Goal: Task Accomplishment & Management: Complete application form

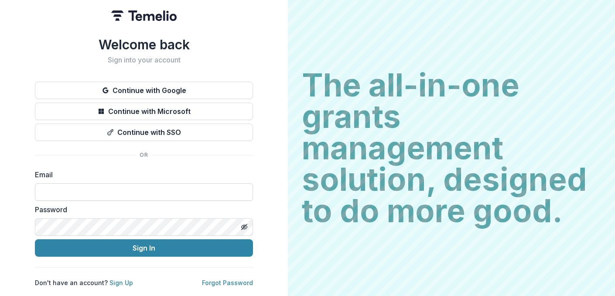
click at [164, 190] on input at bounding box center [144, 191] width 218 height 17
type input "**********"
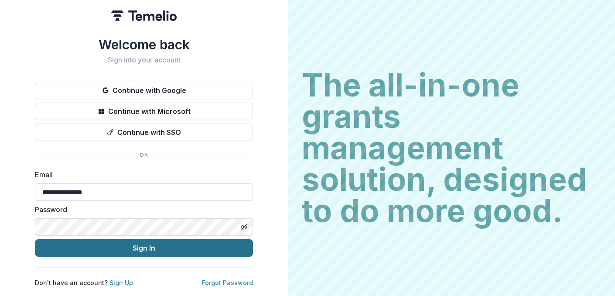
click at [133, 244] on button "Sign In" at bounding box center [144, 247] width 218 height 17
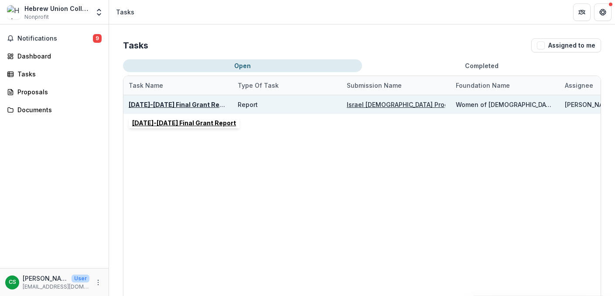
click at [182, 104] on u "[DATE]-[DATE] Final Grant Report" at bounding box center [181, 104] width 104 height 7
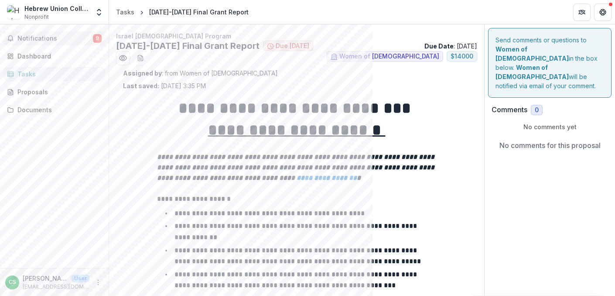
click at [56, 36] on span "Notifications" at bounding box center [54, 38] width 75 height 7
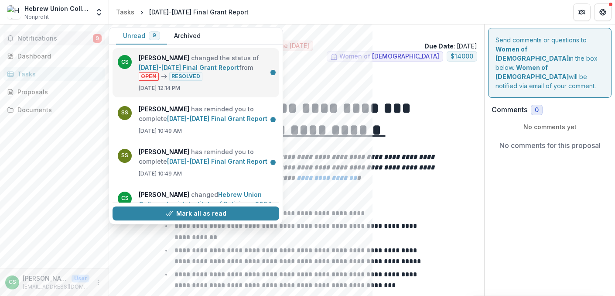
click at [190, 64] on link "[DATE]-[DATE] Final Grant Report" at bounding box center [189, 67] width 100 height 7
